Goal: Information Seeking & Learning: Learn about a topic

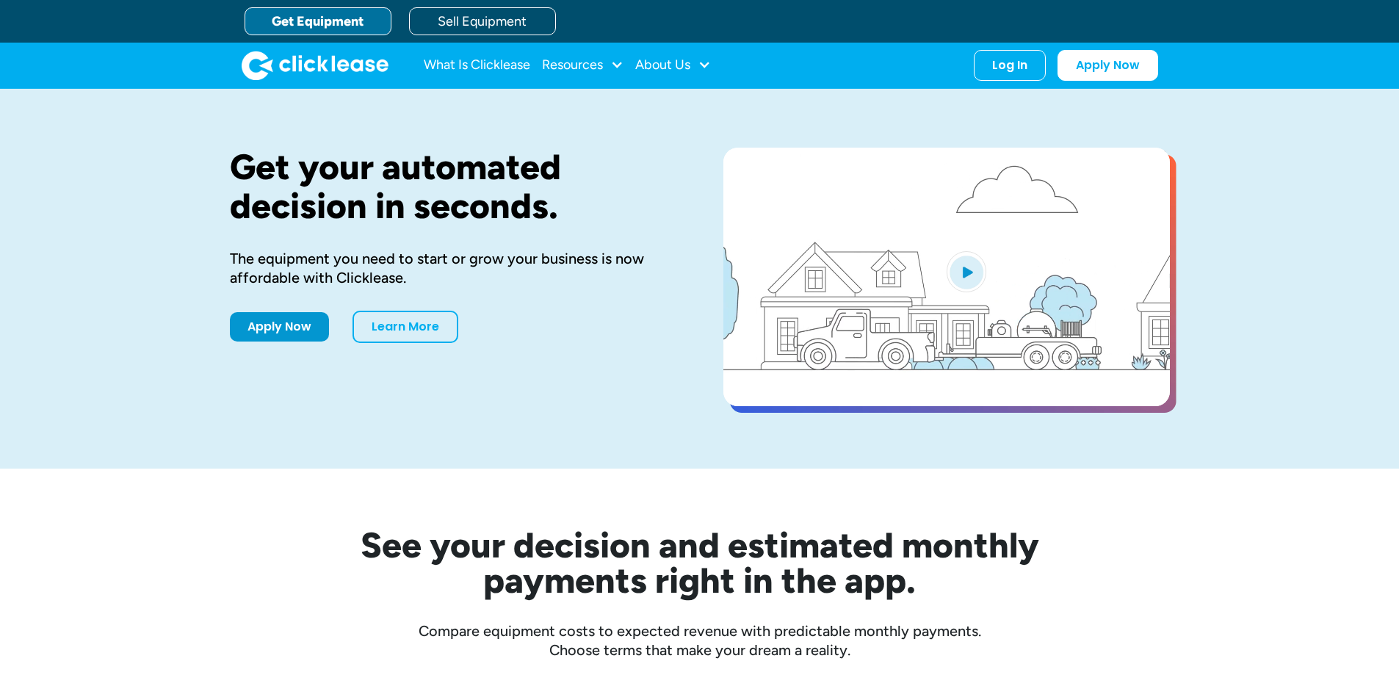
click at [610, 66] on div at bounding box center [616, 64] width 13 height 13
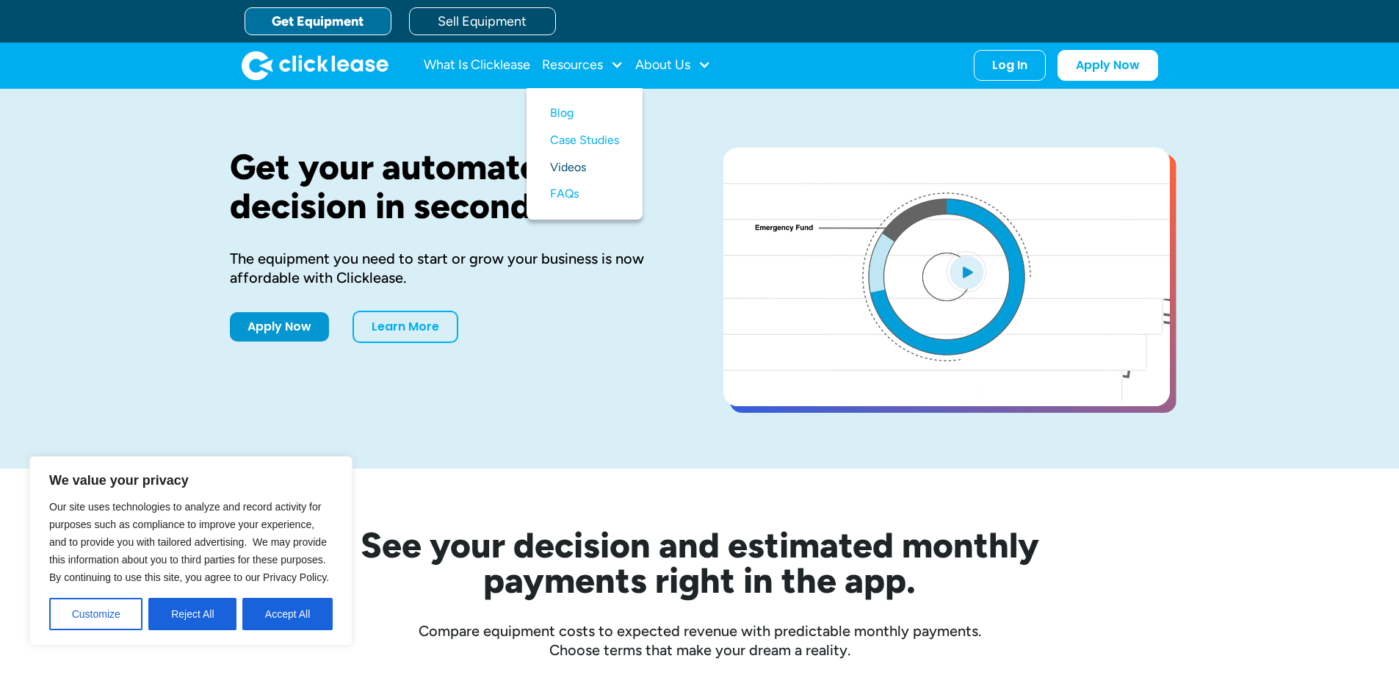
click at [550, 181] on link "Videos" at bounding box center [584, 167] width 69 height 27
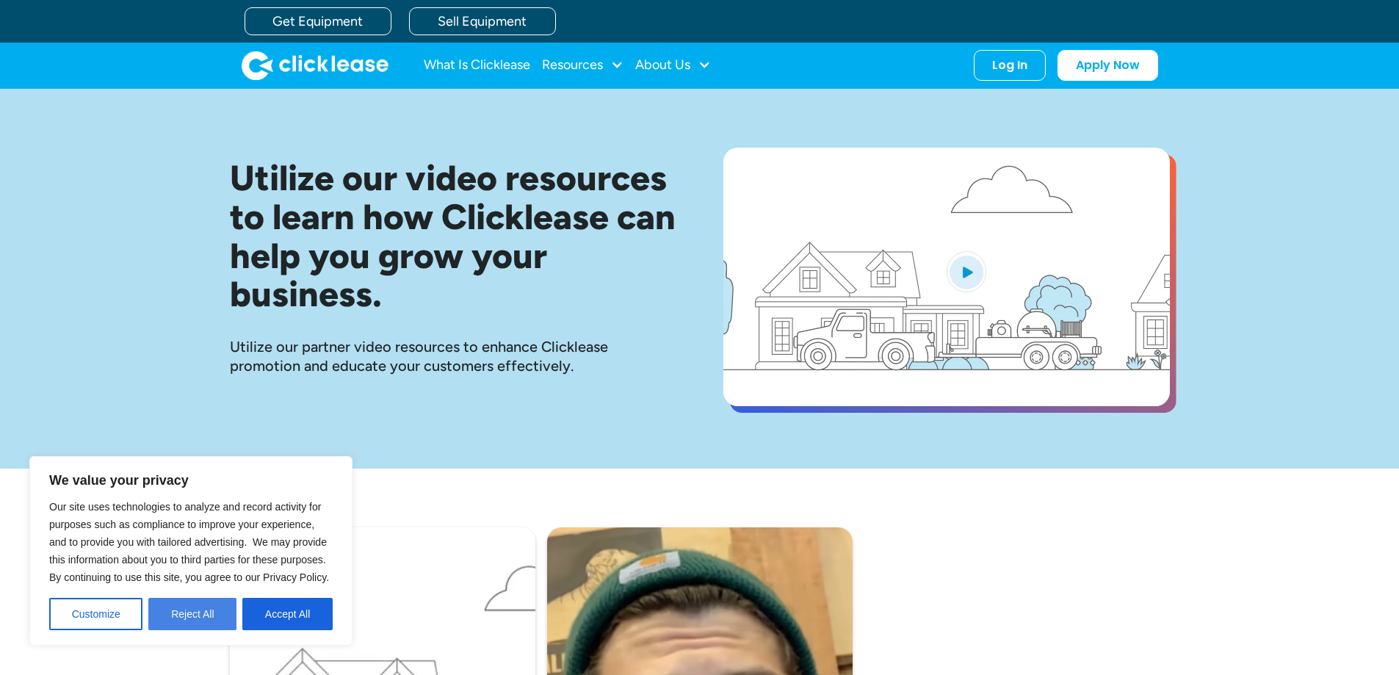
click at [198, 612] on button "Reject All" at bounding box center [192, 614] width 88 height 32
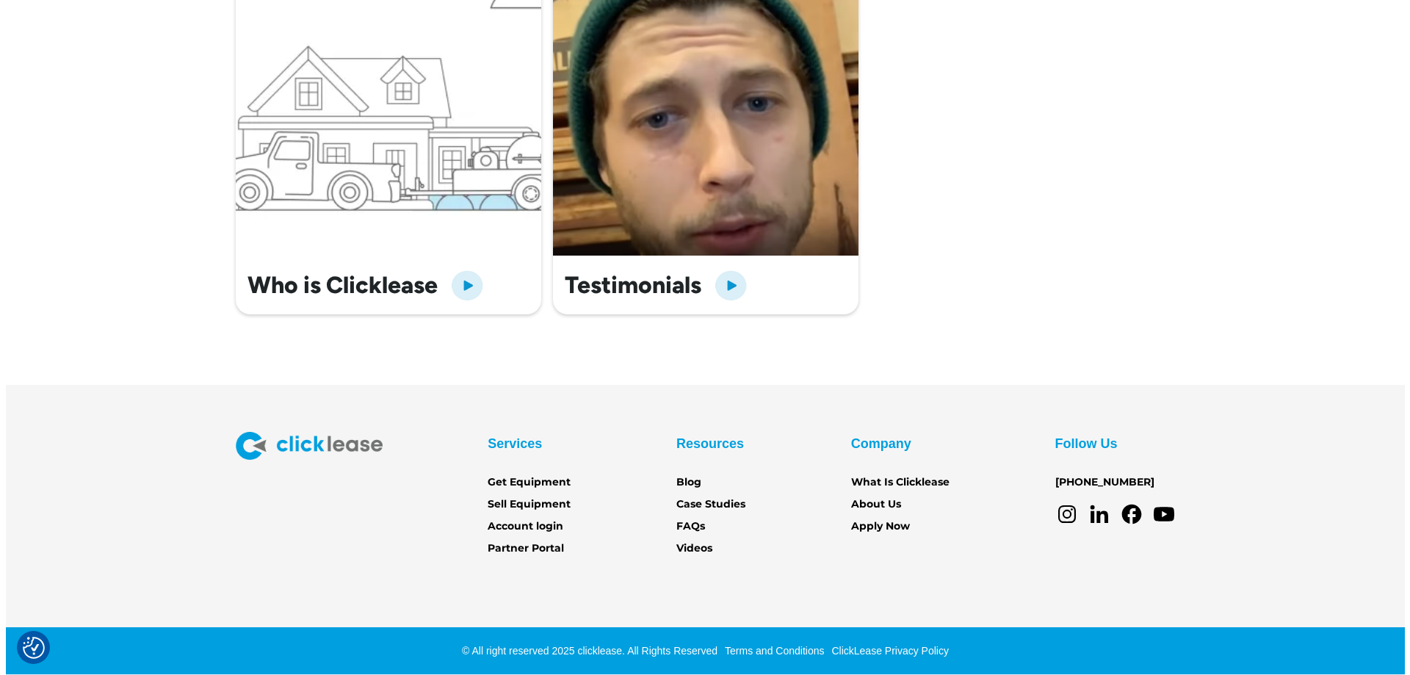
scroll to position [794, 0]
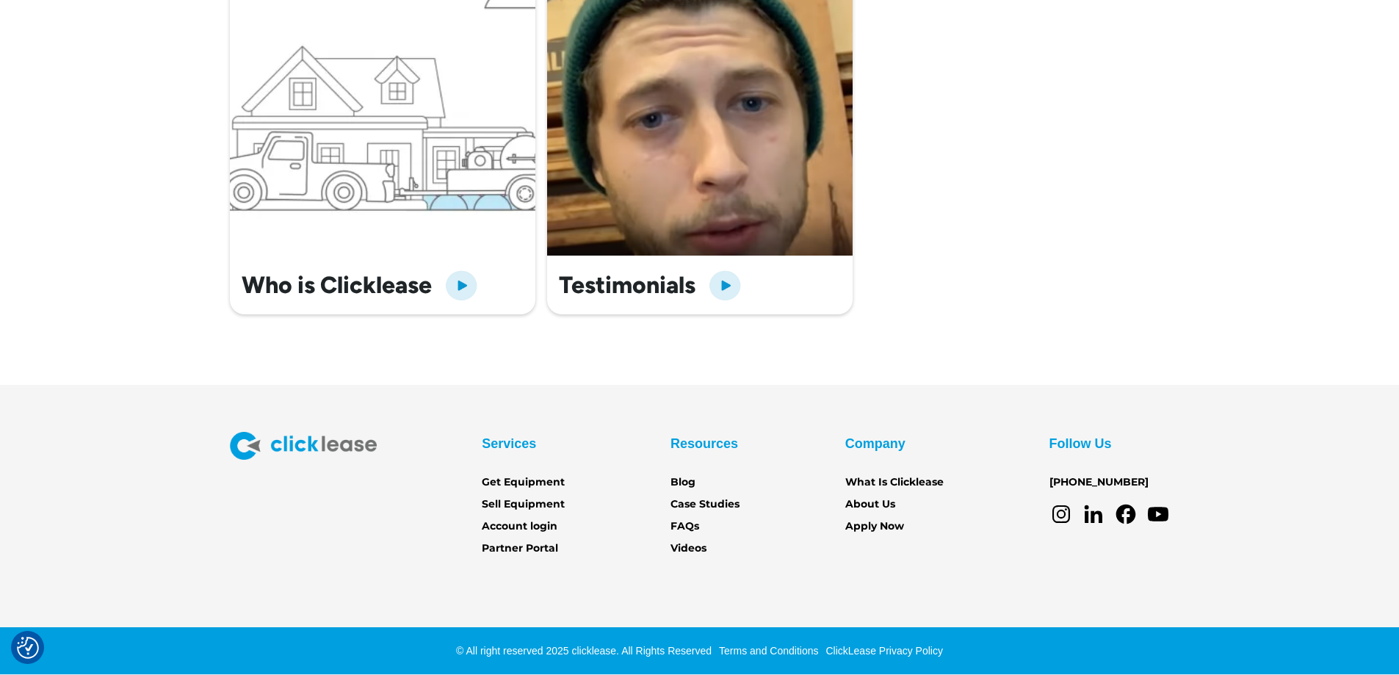
click at [444, 267] on img "open lightbox" at bounding box center [461, 284] width 35 height 35
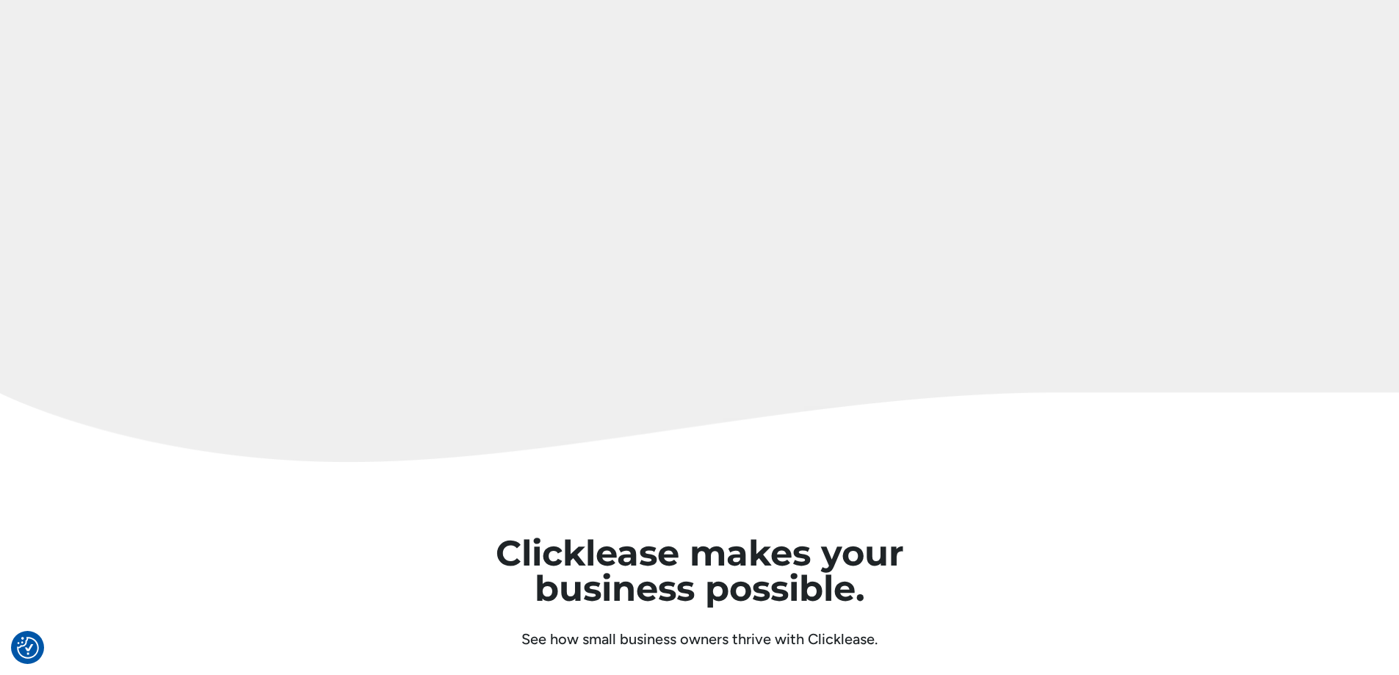
scroll to position [3671, 0]
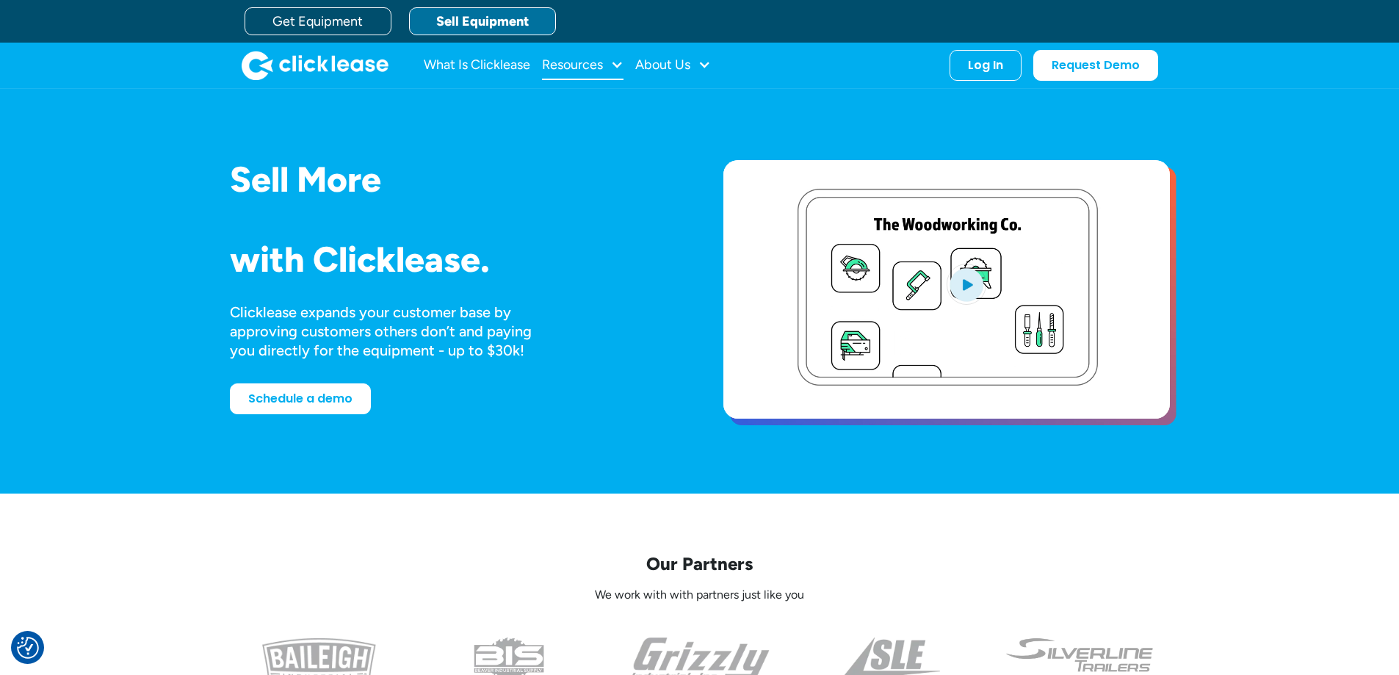
click at [610, 61] on div at bounding box center [616, 64] width 13 height 13
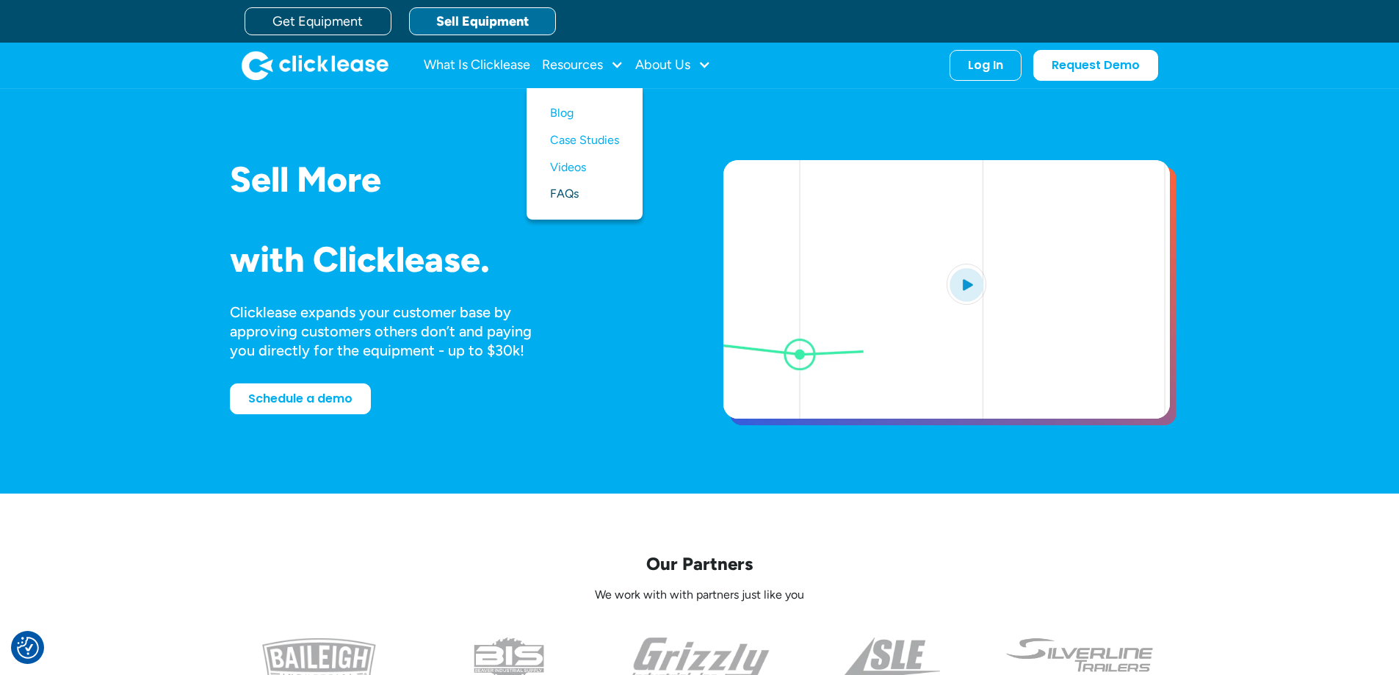
click at [550, 208] on link "FAQs" at bounding box center [584, 194] width 69 height 27
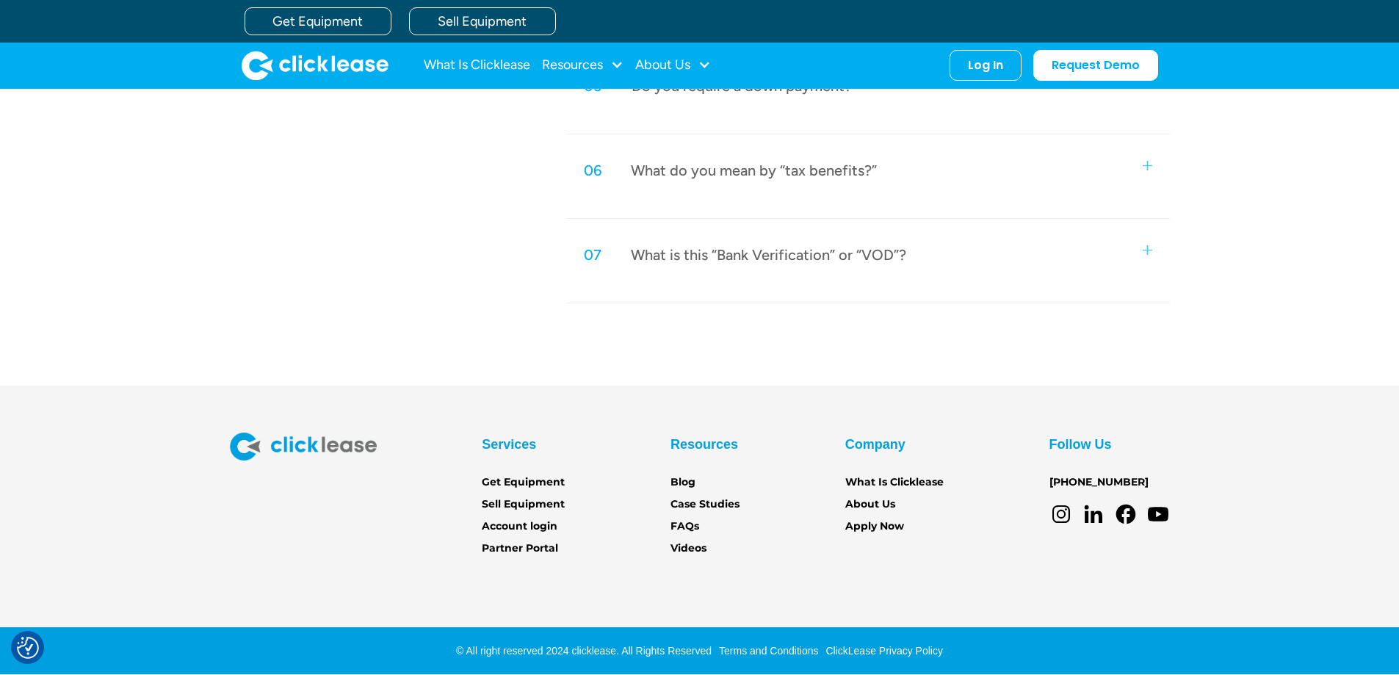
scroll to position [846, 0]
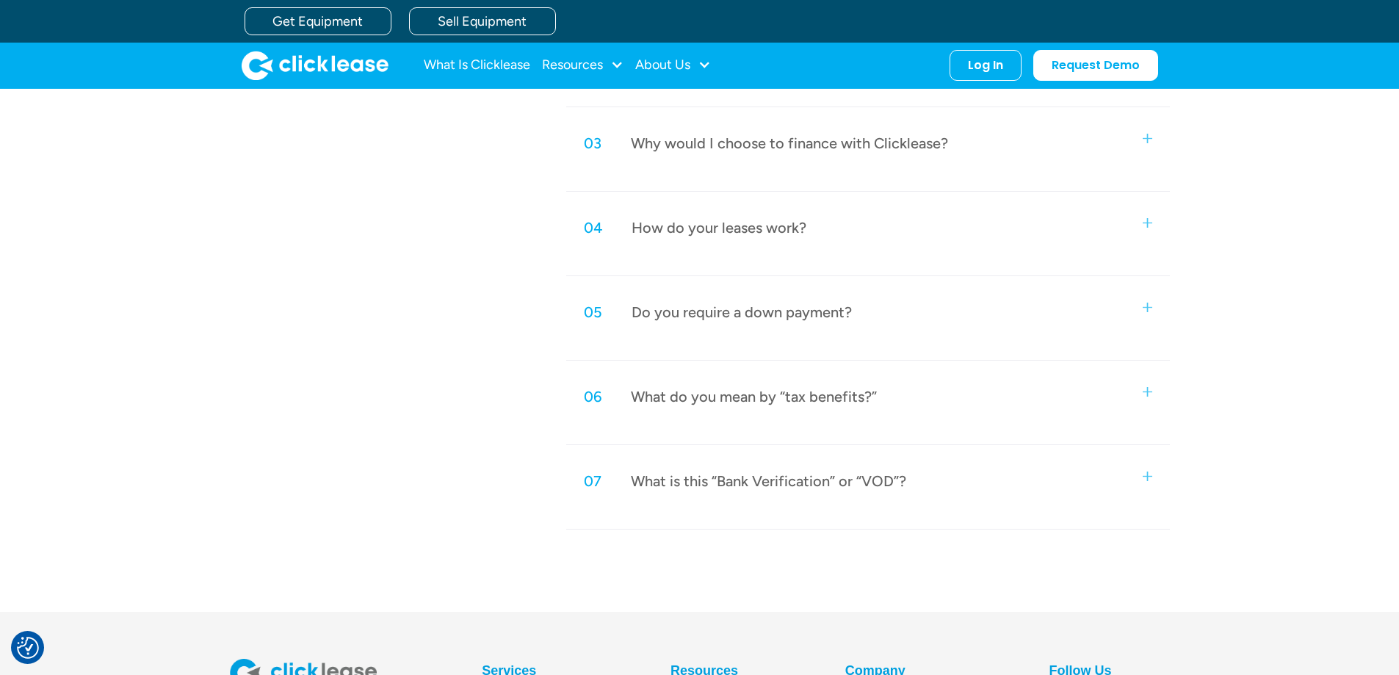
click at [1152, 143] on img at bounding box center [1148, 139] width 10 height 10
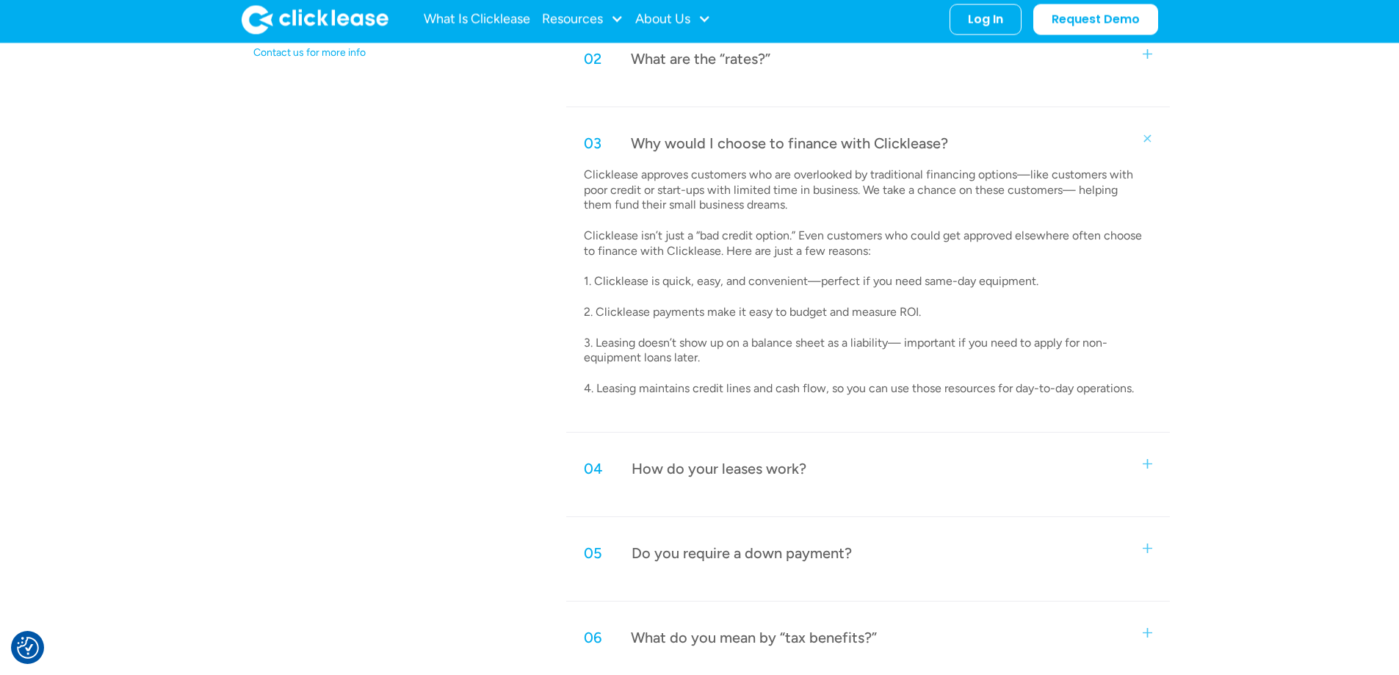
scroll to position [919, 0]
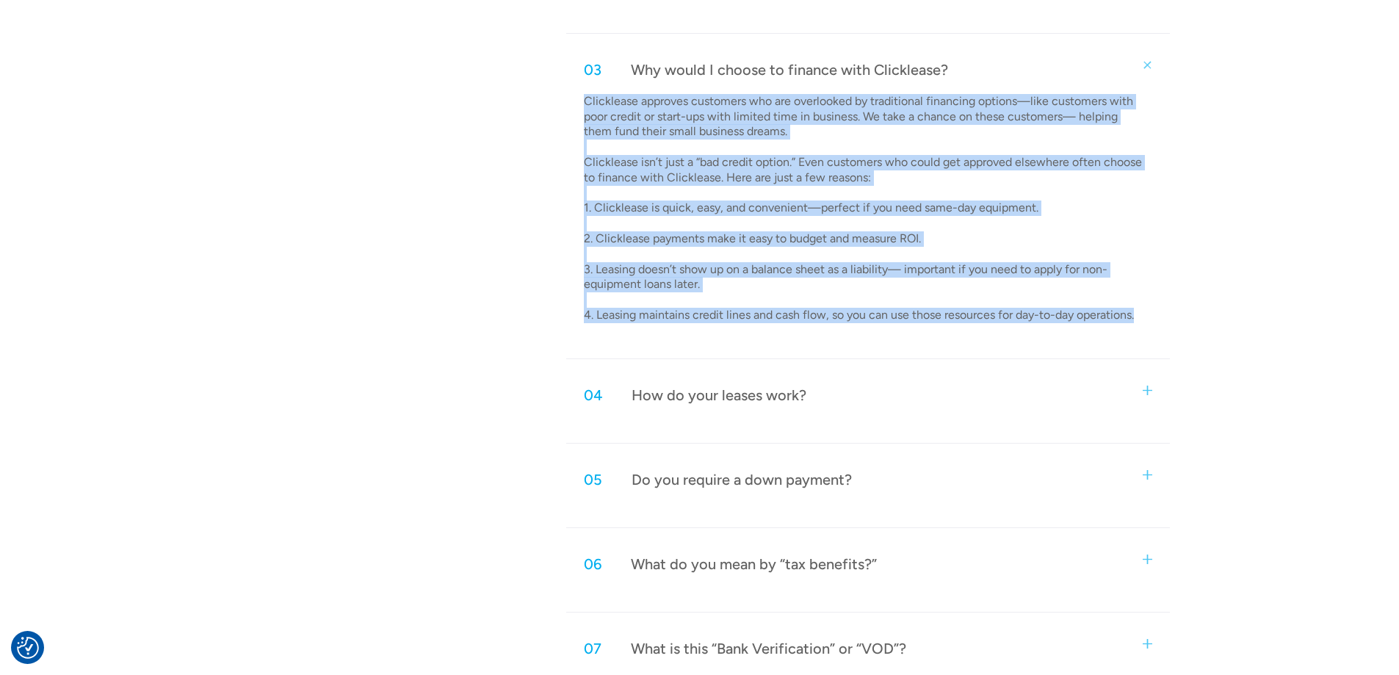
drag, startPoint x: 555, startPoint y: 228, endPoint x: 1366, endPoint y: 559, distance: 876.1
click at [1366, 559] on div "Frequently asked questions Contact us for more info 01 How do Clicklease approv…" at bounding box center [699, 286] width 1399 height 985
copy p "Clicklease approves customers who are overlooked by traditional financing optio…"
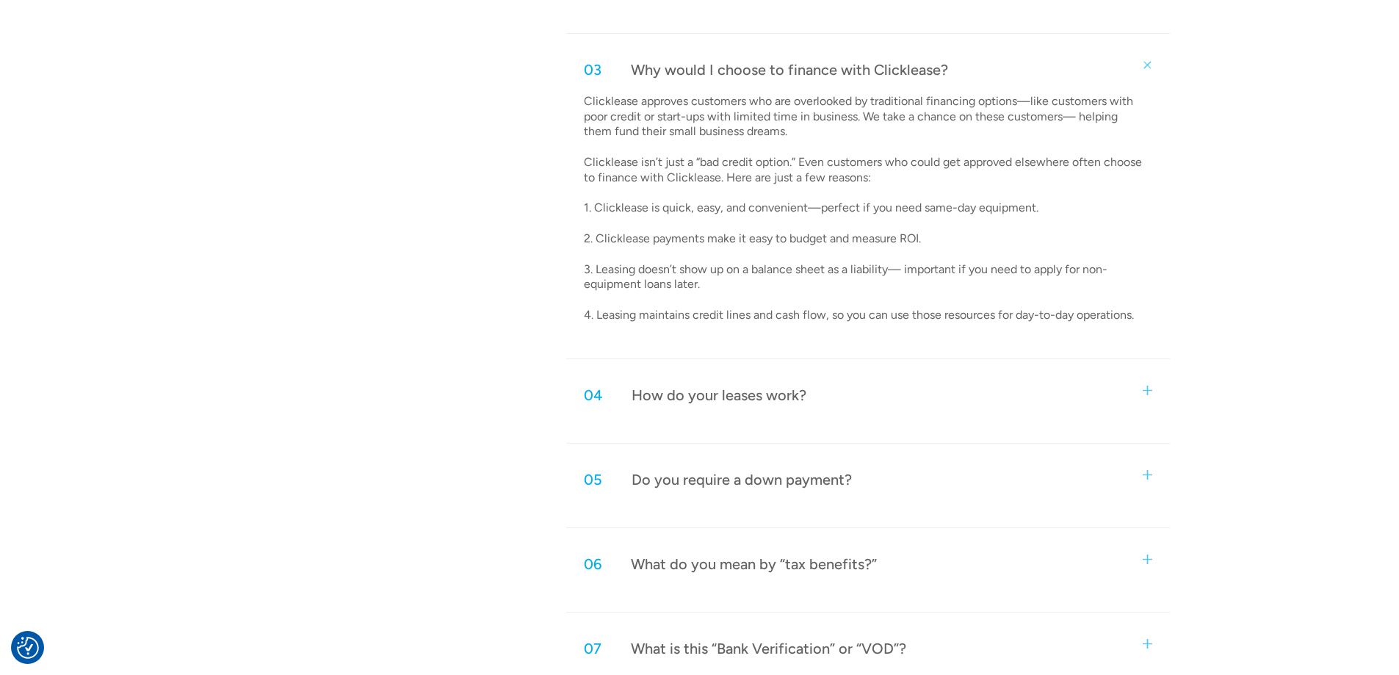
click at [1151, 94] on div "03 Why would I choose to finance with Clicklease?" at bounding box center [867, 70] width 603 height 48
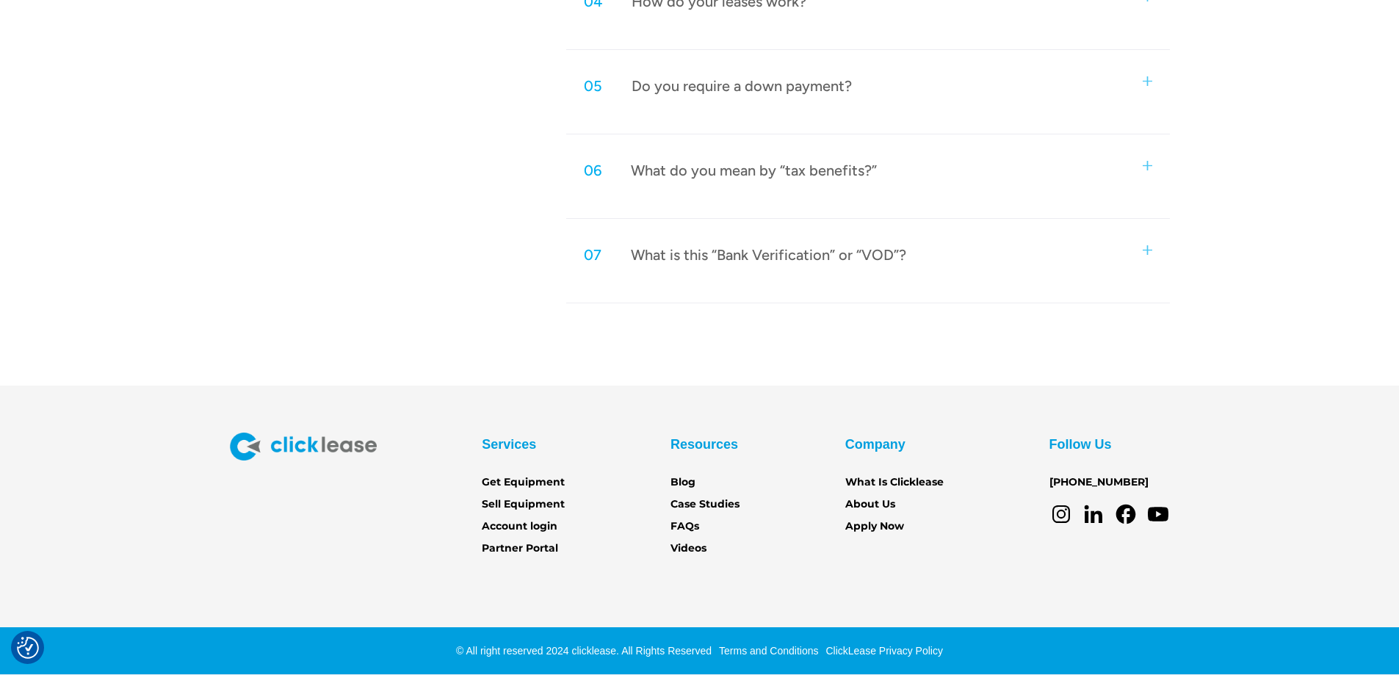
scroll to position [1360, 0]
click at [895, 496] on link "About Us" at bounding box center [870, 504] width 50 height 16
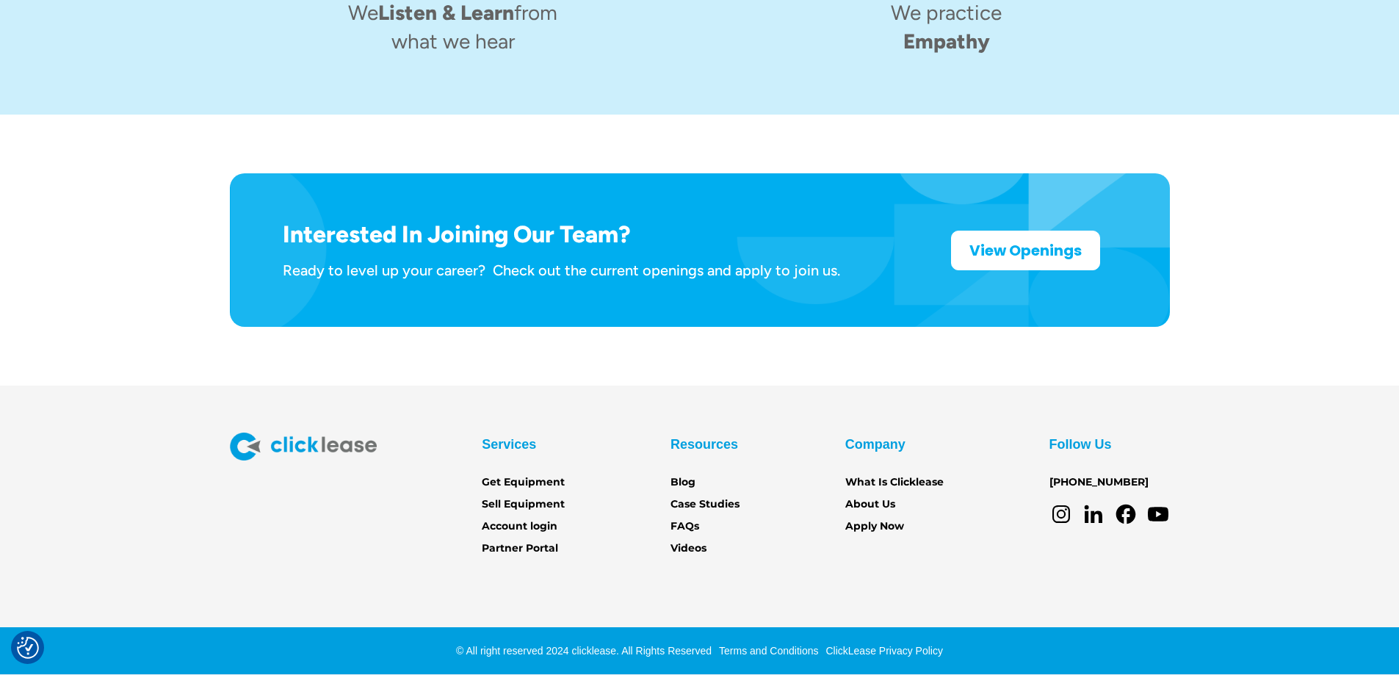
scroll to position [2906, 0]
click at [482, 540] on link "Partner Portal" at bounding box center [520, 548] width 76 height 16
